Goal: Task Accomplishment & Management: Complete application form

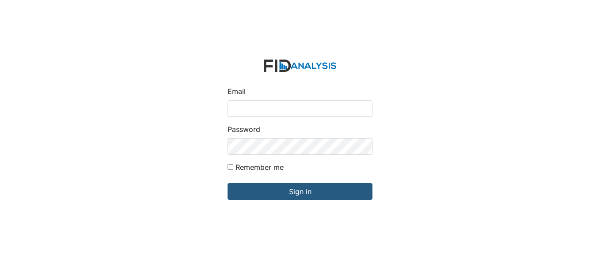
click at [261, 108] on input "Email" at bounding box center [300, 108] width 145 height 17
type input "[EMAIL_ADDRESS][DOMAIN_NAME]"
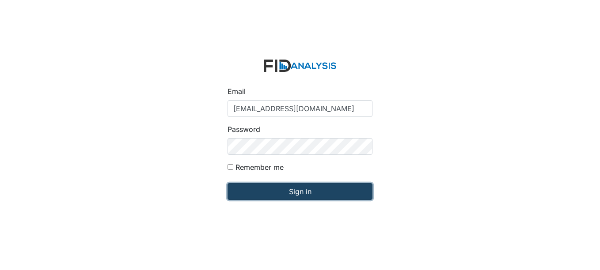
click at [304, 191] on input "Sign in" at bounding box center [300, 191] width 145 height 17
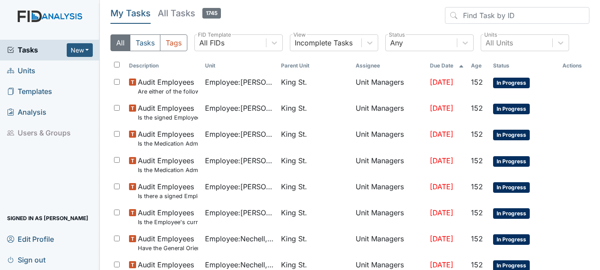
click at [32, 69] on span "Units" at bounding box center [21, 71] width 28 height 14
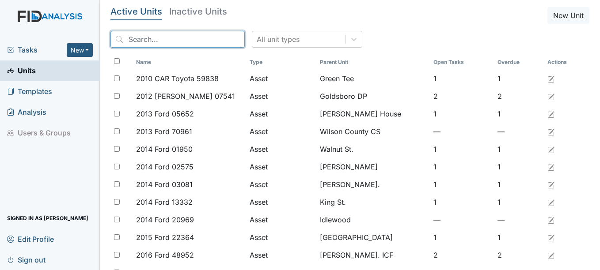
click at [177, 38] on input "search" at bounding box center [177, 39] width 134 height 17
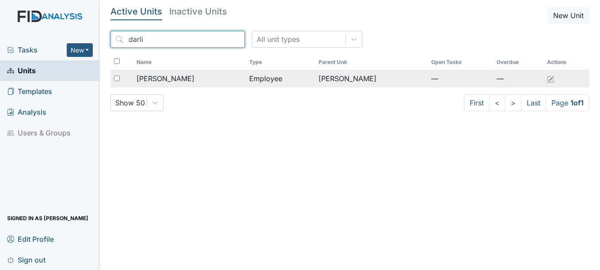
type input "darli"
click at [180, 76] on span "[PERSON_NAME]" at bounding box center [166, 78] width 58 height 11
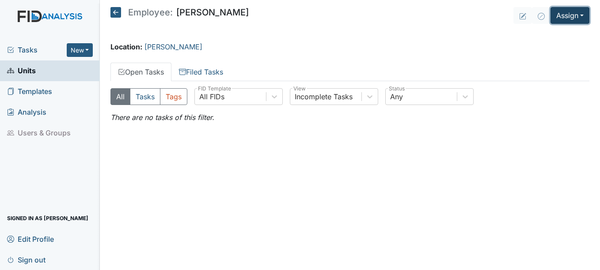
click at [581, 14] on button "Assign" at bounding box center [570, 15] width 39 height 17
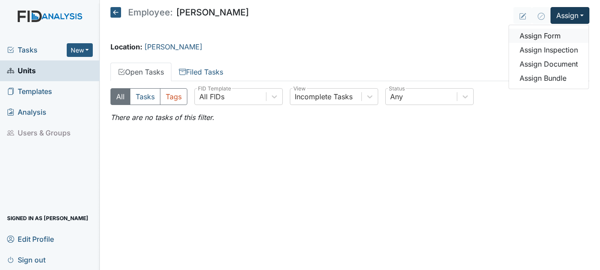
click at [552, 33] on link "Assign Form" at bounding box center [549, 36] width 80 height 14
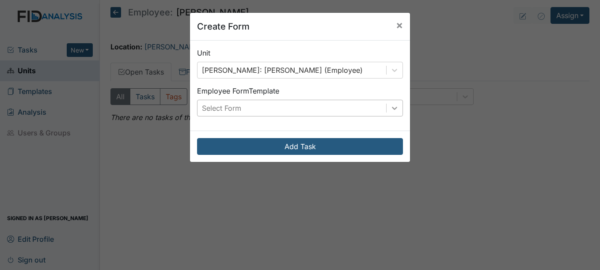
click at [392, 108] on icon at bounding box center [394, 108] width 9 height 9
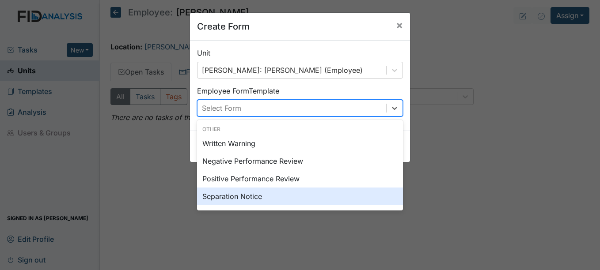
click at [240, 196] on div "Separation Notice" at bounding box center [300, 197] width 206 height 18
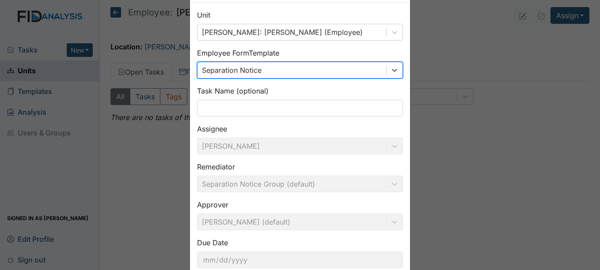
scroll to position [95, 0]
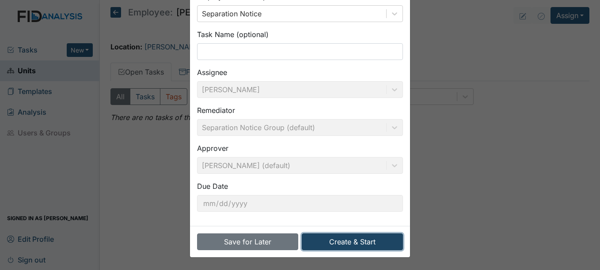
click at [350, 240] on button "Create & Start" at bounding box center [352, 242] width 101 height 17
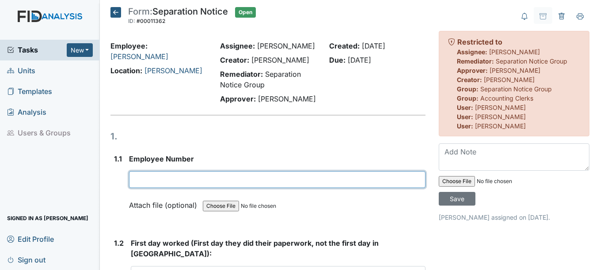
click at [158, 180] on input "text" at bounding box center [277, 179] width 296 height 17
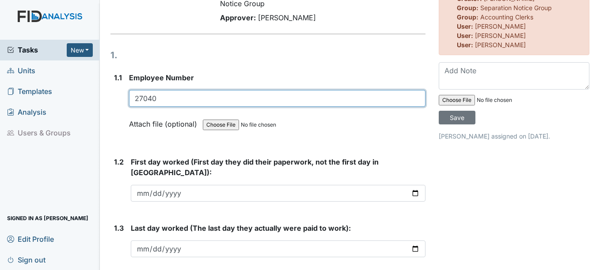
scroll to position [88, 0]
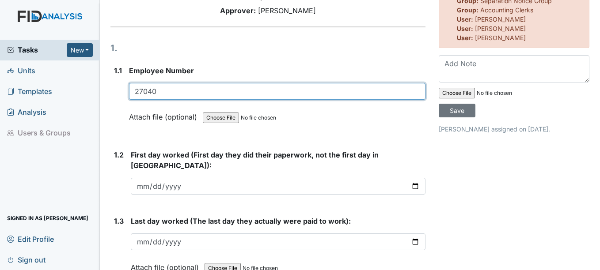
type input "27040"
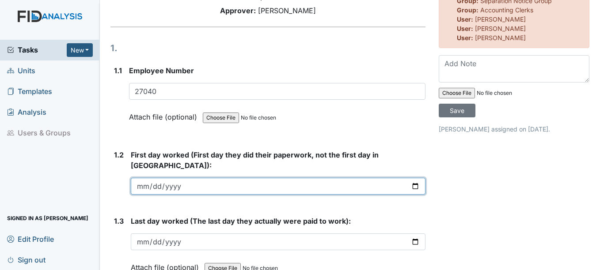
click at [147, 178] on input "date" at bounding box center [278, 186] width 294 height 17
type input "[DATE]"
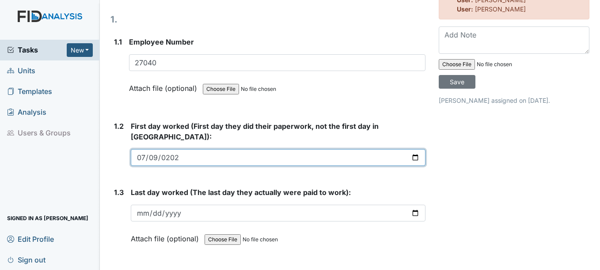
scroll to position [133, 0]
